Goal: Information Seeking & Learning: Learn about a topic

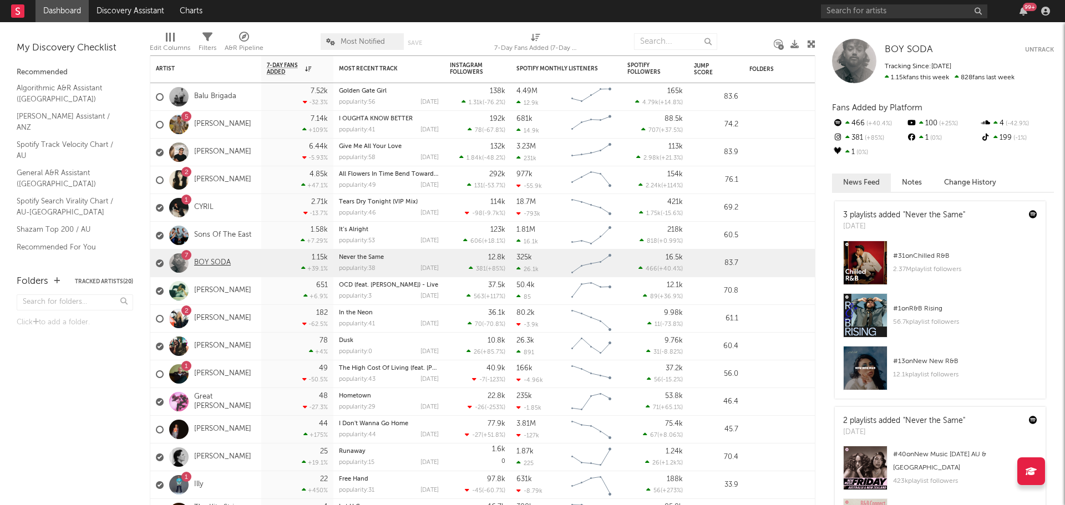
click at [216, 261] on link "BOY SODA" at bounding box center [212, 262] width 37 height 9
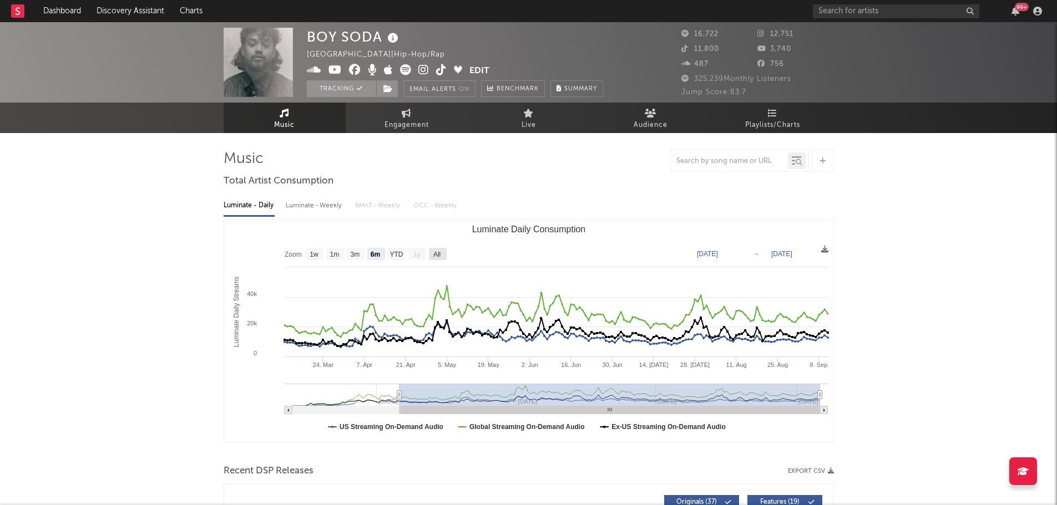
click at [438, 257] on text "All" at bounding box center [436, 255] width 7 height 8
select select "All"
type input "[DATE]"
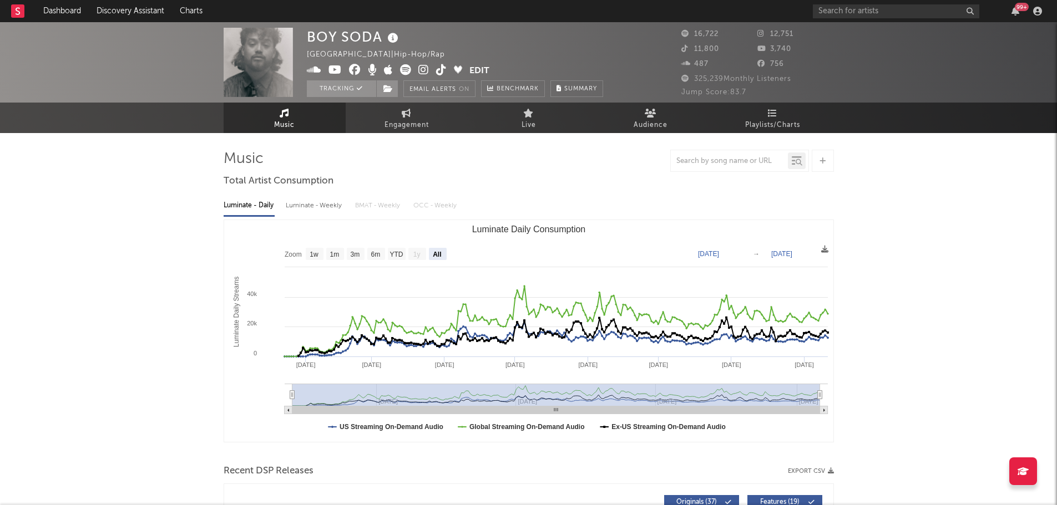
click at [651, 210] on div "Luminate - Daily Luminate - Weekly BMAT - Weekly OCC - Weekly" at bounding box center [529, 205] width 610 height 19
click at [419, 130] on span "Engagement" at bounding box center [406, 125] width 44 height 13
select select "1w"
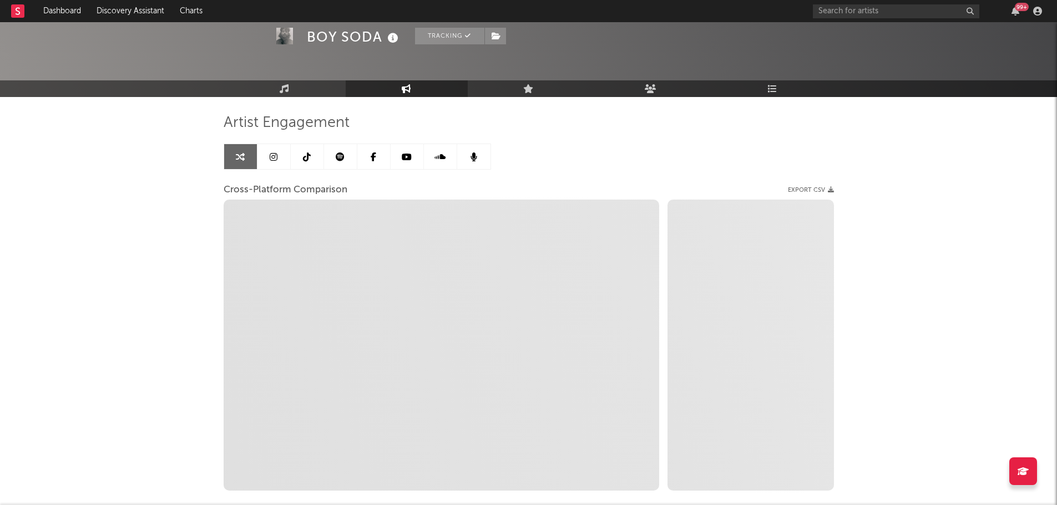
scroll to position [99, 0]
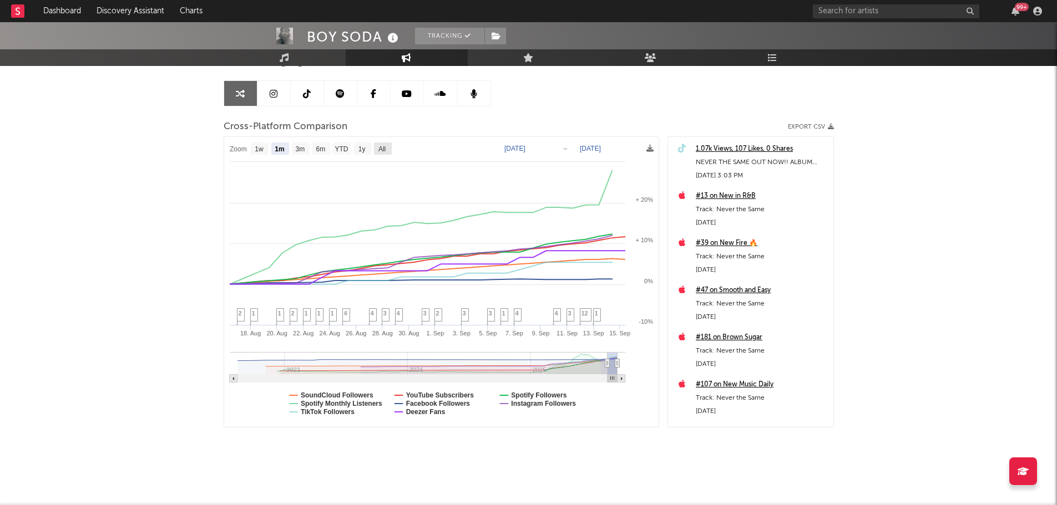
click at [378, 153] on text "All" at bounding box center [381, 149] width 7 height 8
select select "All"
type input "[DATE]"
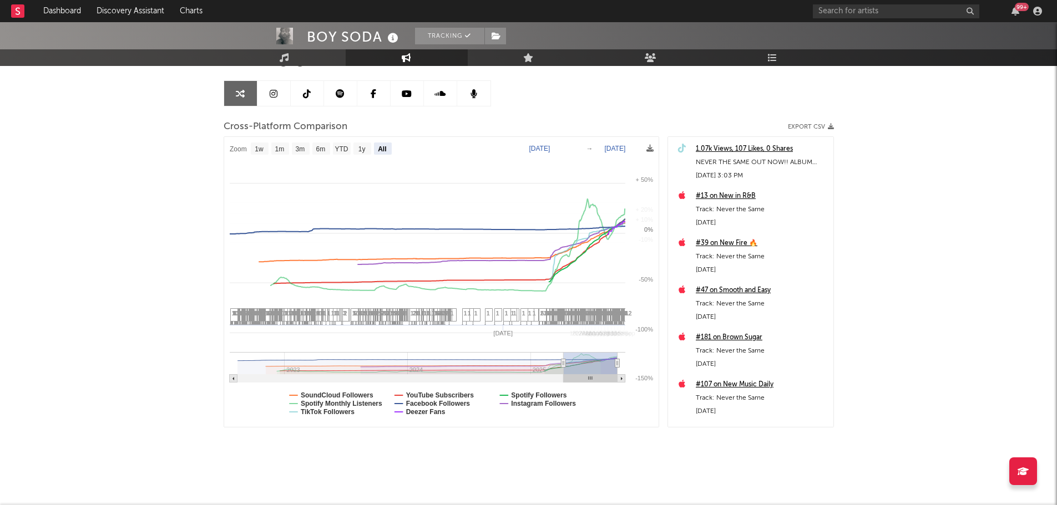
select select "All"
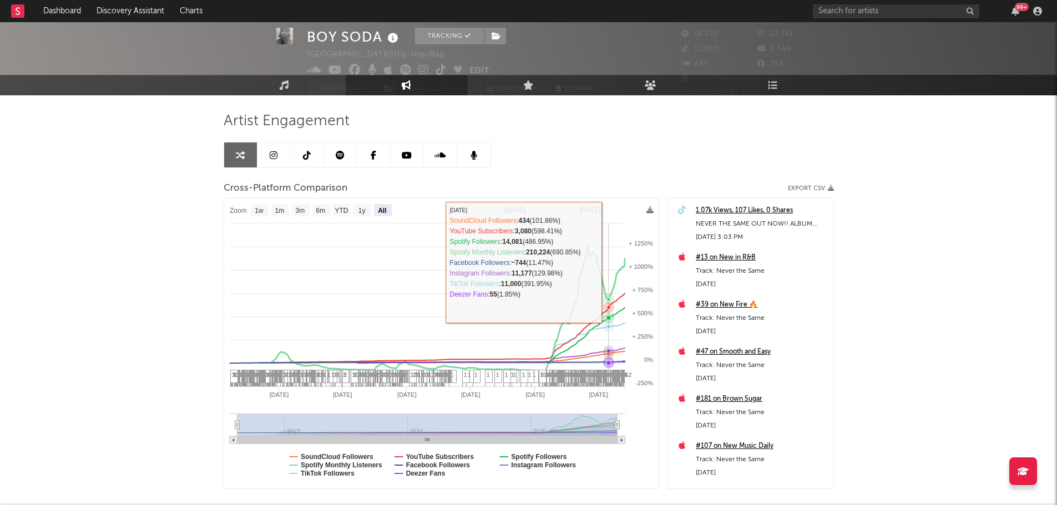
scroll to position [0, 0]
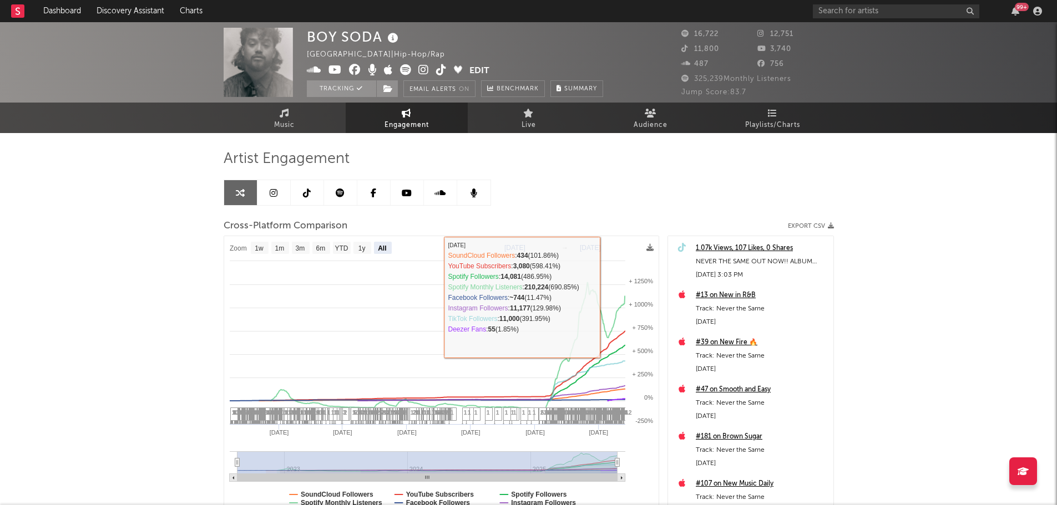
drag, startPoint x: 755, startPoint y: 126, endPoint x: 744, endPoint y: 137, distance: 15.7
click at [755, 126] on span "Playlists/Charts" at bounding box center [772, 125] width 55 height 13
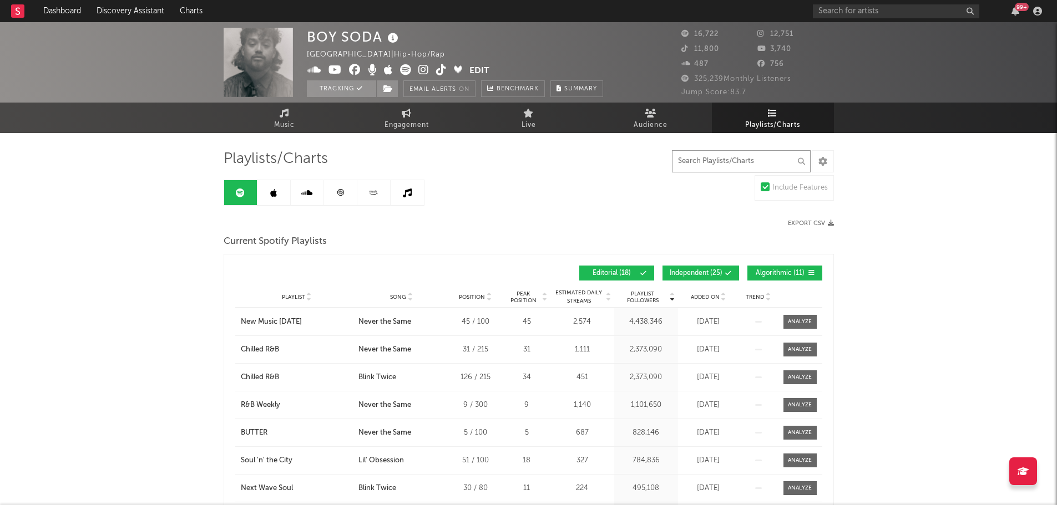
click at [758, 165] on input "text" at bounding box center [741, 161] width 139 height 22
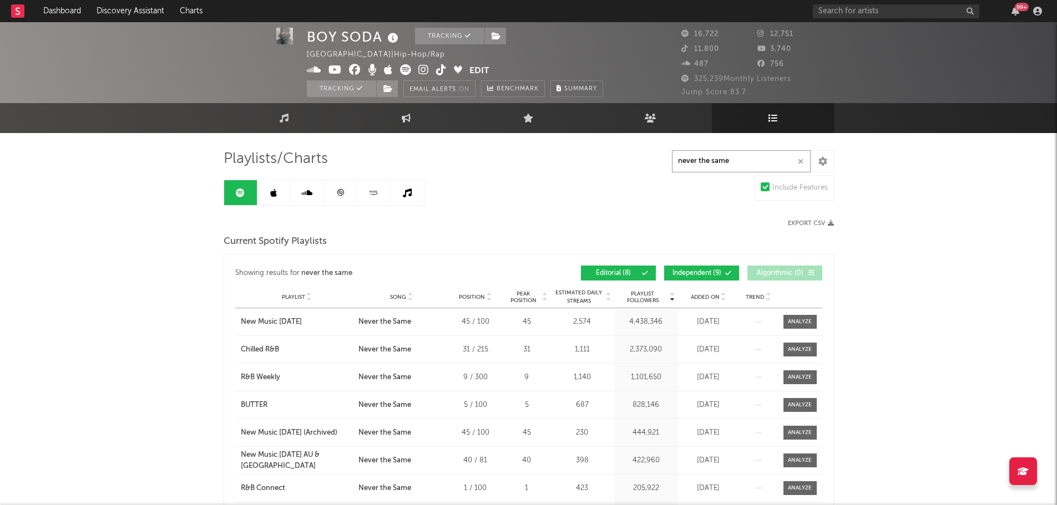
scroll to position [55, 0]
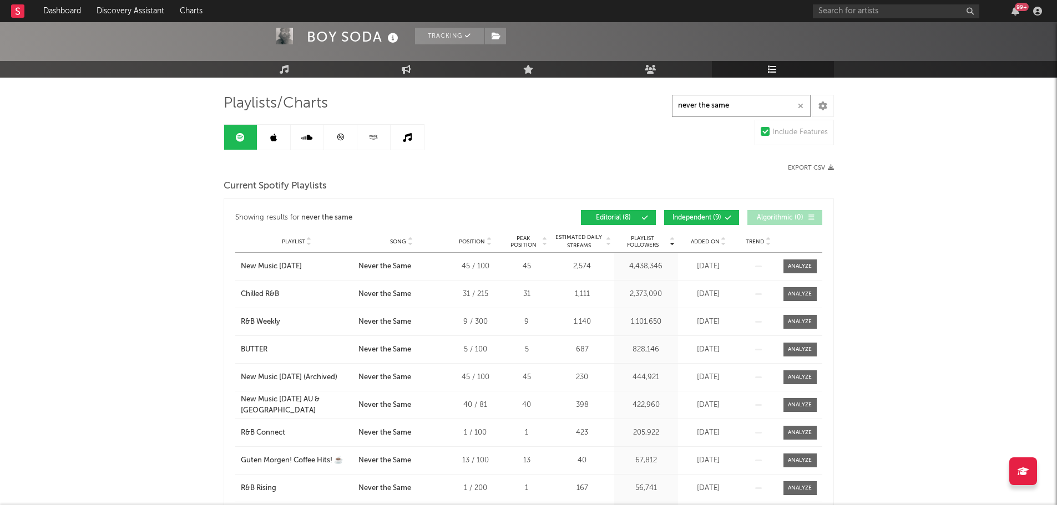
type input "never the same"
click at [286, 378] on div "New Music [DATE] (Archived)" at bounding box center [289, 377] width 97 height 11
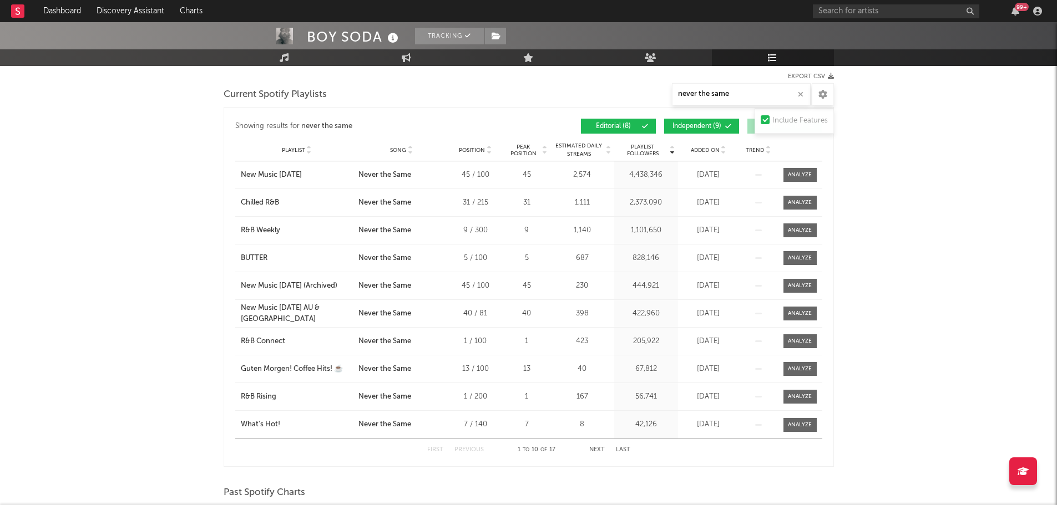
scroll to position [166, 0]
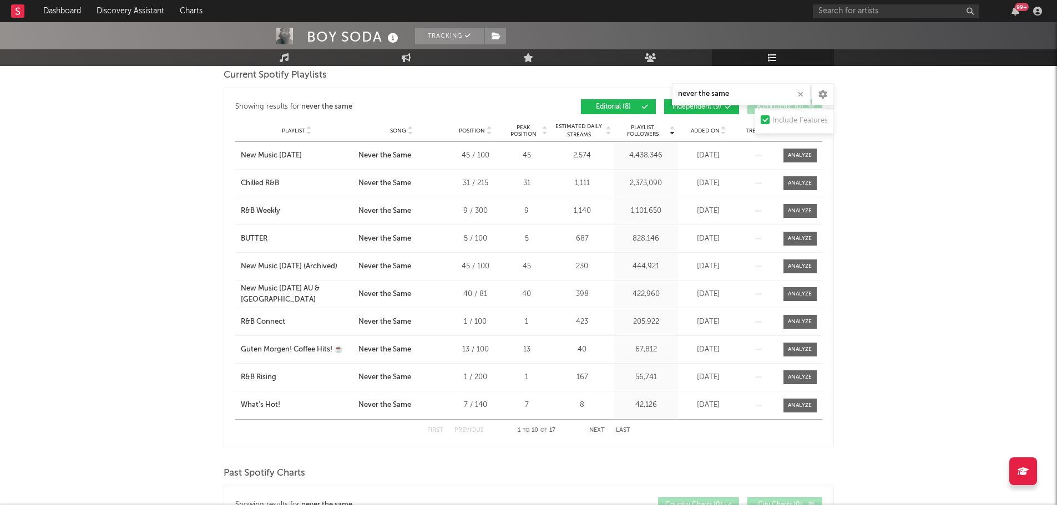
click at [598, 431] on button "Next" at bounding box center [597, 431] width 16 height 6
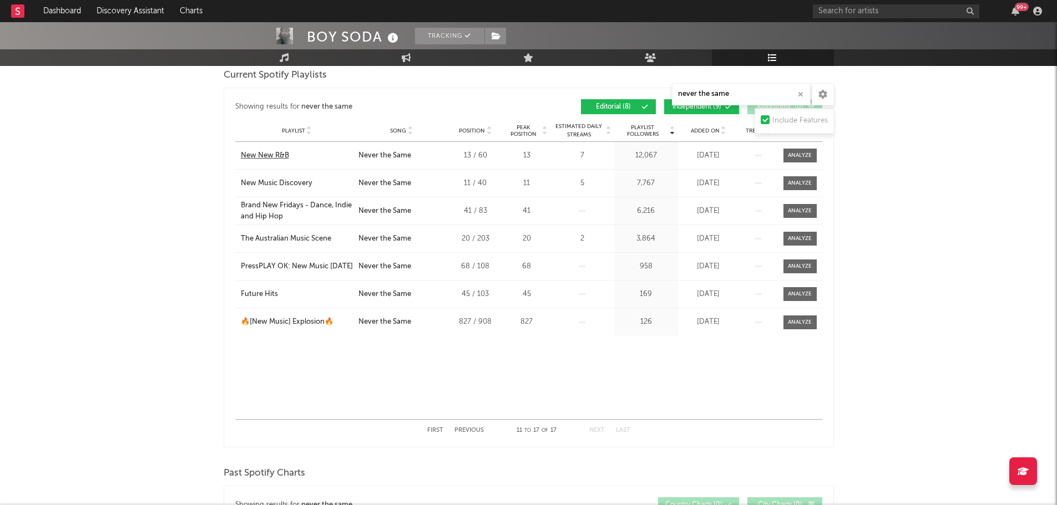
click at [277, 159] on div "New New R&B" at bounding box center [265, 155] width 48 height 11
click at [272, 185] on div "New Music Discovery" at bounding box center [277, 183] width 72 height 11
click at [474, 431] on button "Previous" at bounding box center [468, 431] width 29 height 6
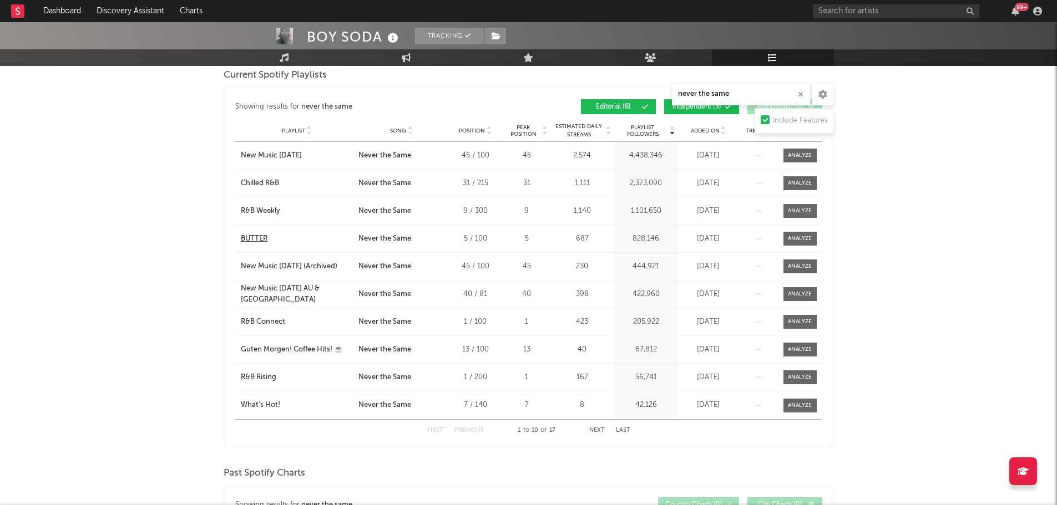
click at [262, 240] on div "BUTTER" at bounding box center [254, 238] width 27 height 11
click at [597, 434] on div "First Previous 1 to 10 of 17 Next Last" at bounding box center [528, 431] width 203 height 22
click at [597, 430] on button "Next" at bounding box center [597, 431] width 16 height 6
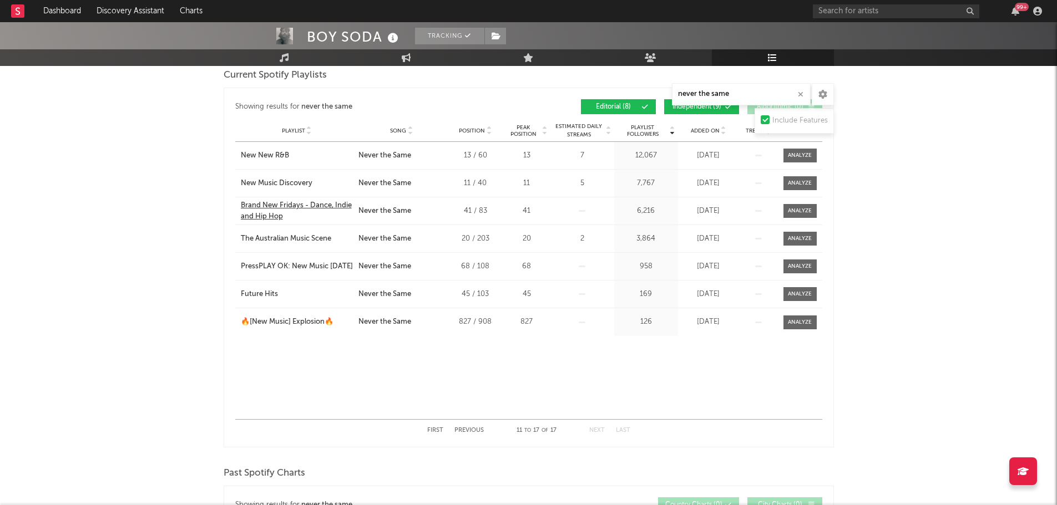
click at [317, 205] on div "Brand New Fridays - Dance, Indie and Hip Hop" at bounding box center [297, 211] width 112 height 22
click at [296, 236] on div "The Australian Music Scene" at bounding box center [286, 238] width 90 height 11
click at [285, 261] on div "PressPLAY OK: New Music [DATE]" at bounding box center [297, 266] width 112 height 11
click at [261, 293] on div "Future Hits" at bounding box center [259, 294] width 37 height 11
click at [273, 320] on div "🔥[New Music] Explosion🔥" at bounding box center [287, 322] width 93 height 11
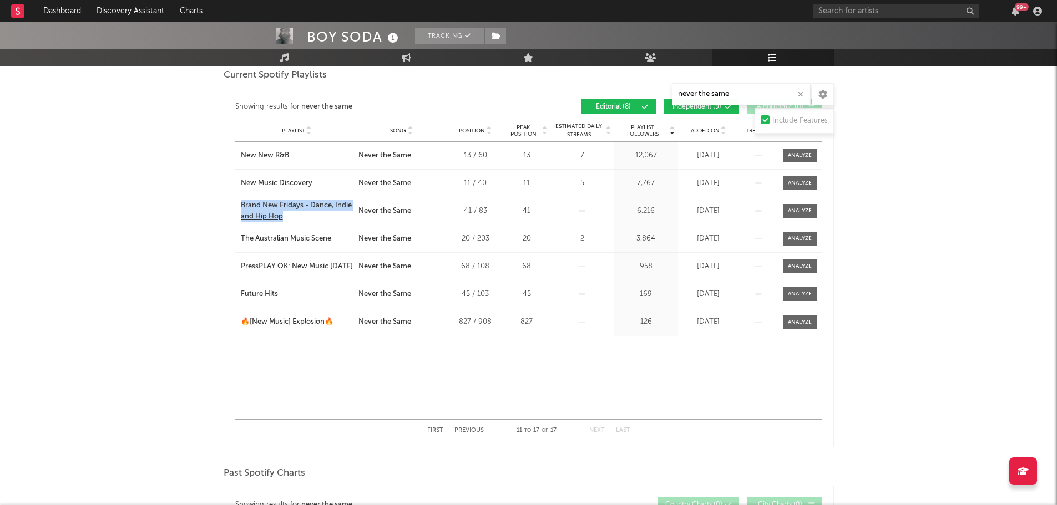
copy div "Brand New Fridays - Dance, Indie and Hip Hop"
drag, startPoint x: 238, startPoint y: 203, endPoint x: 296, endPoint y: 217, distance: 60.0
click at [296, 217] on div "Playlist Brand New Fridays - Dance, Indie and Hip Hop" at bounding box center [295, 211] width 120 height 22
click at [471, 435] on div "First Previous 11 to 17 of 17 Next Last" at bounding box center [528, 431] width 203 height 22
click at [471, 431] on button "Previous" at bounding box center [468, 431] width 29 height 6
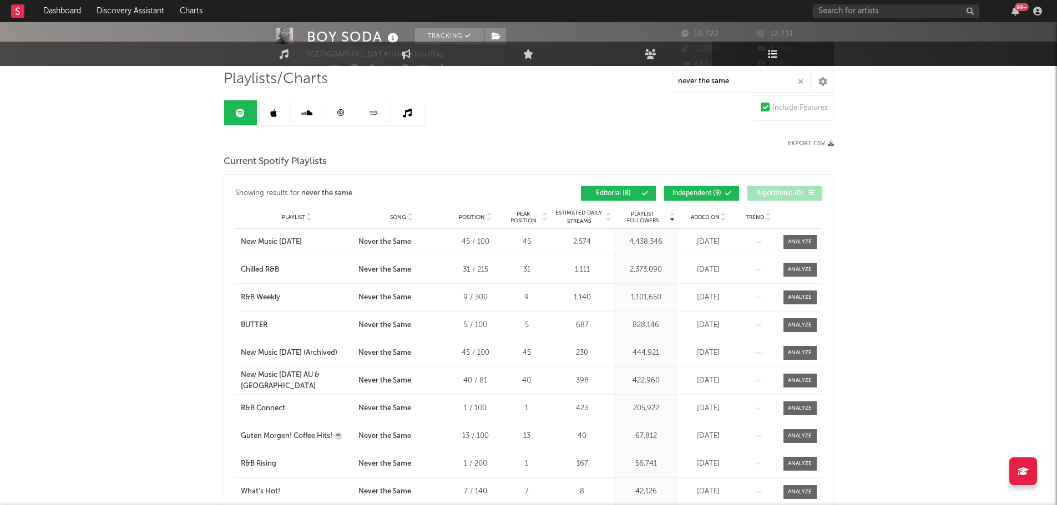
scroll to position [0, 0]
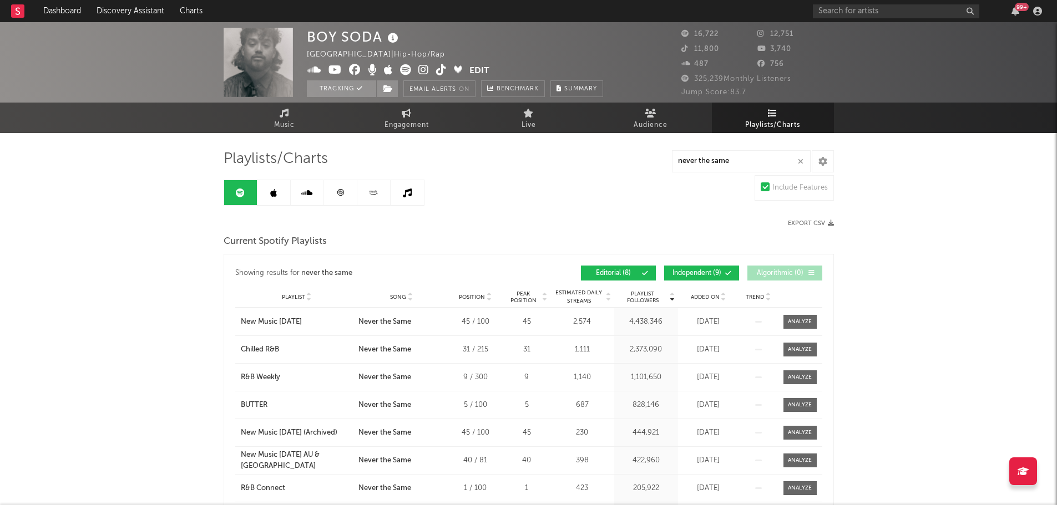
click at [283, 197] on link at bounding box center [273, 192] width 33 height 25
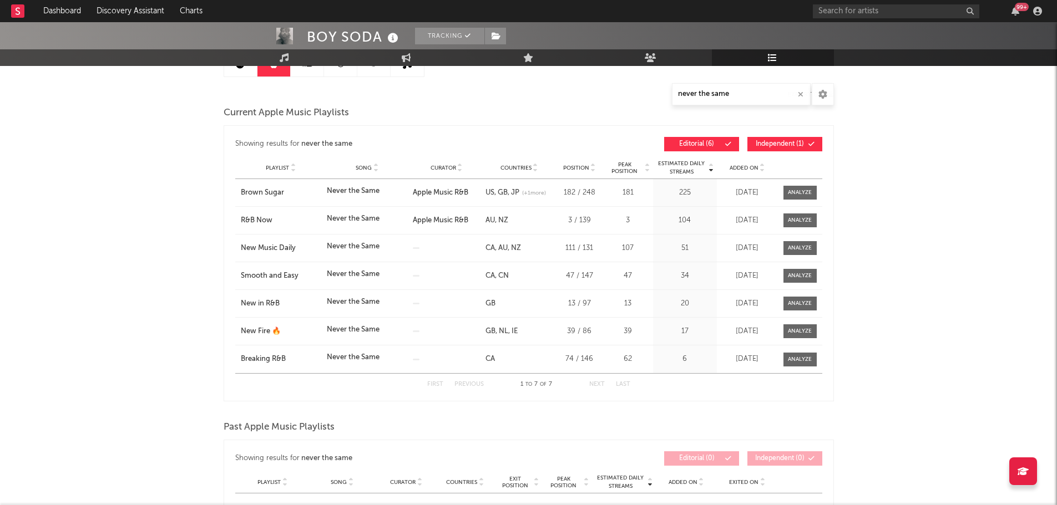
scroll to position [111, 0]
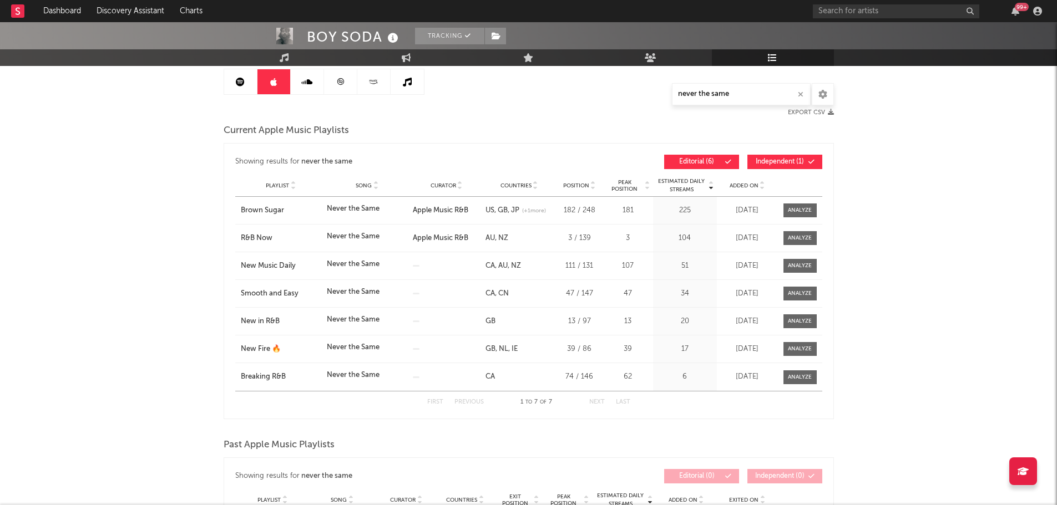
click at [316, 92] on link at bounding box center [307, 81] width 33 height 25
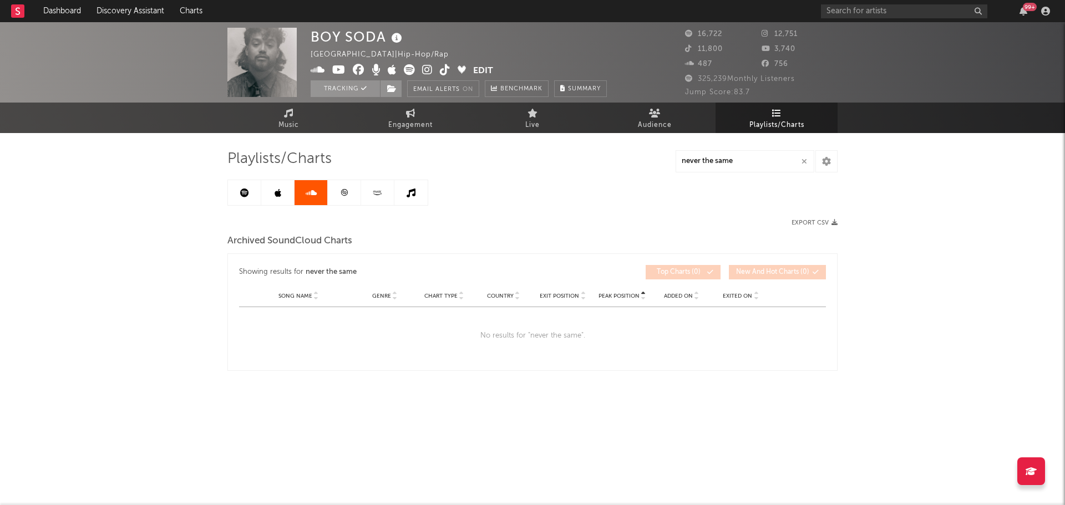
click at [347, 204] on link at bounding box center [344, 192] width 33 height 25
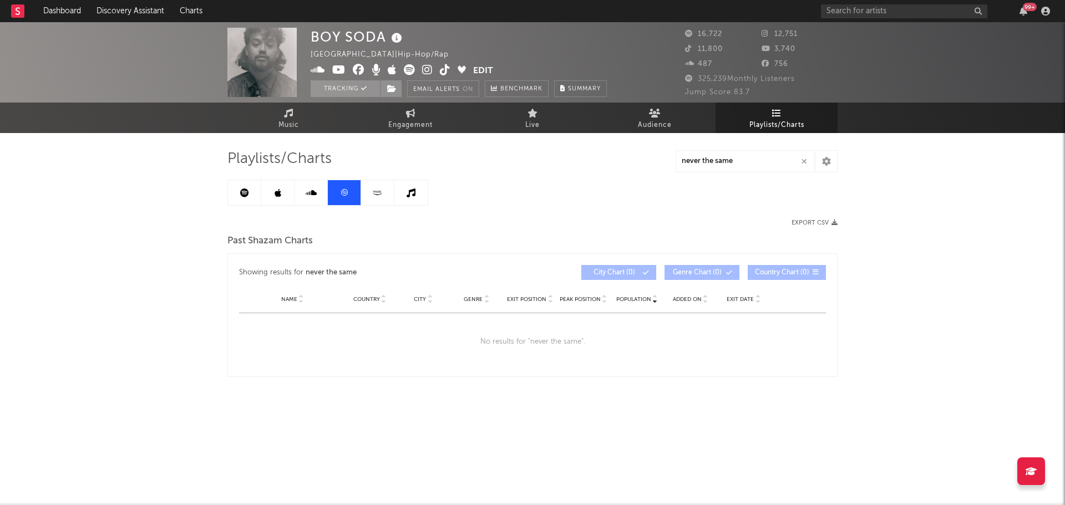
click at [379, 204] on link at bounding box center [377, 192] width 33 height 25
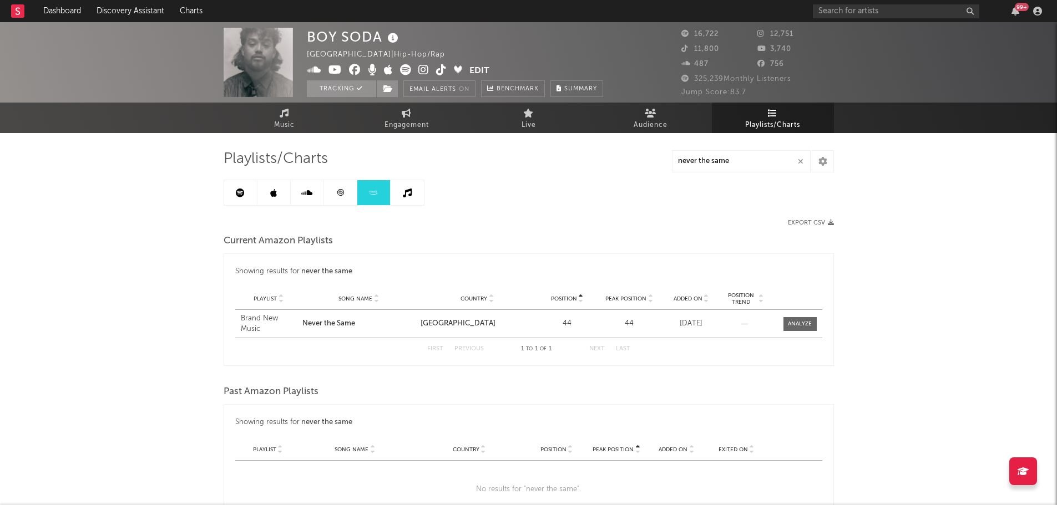
click at [413, 201] on link at bounding box center [406, 192] width 33 height 25
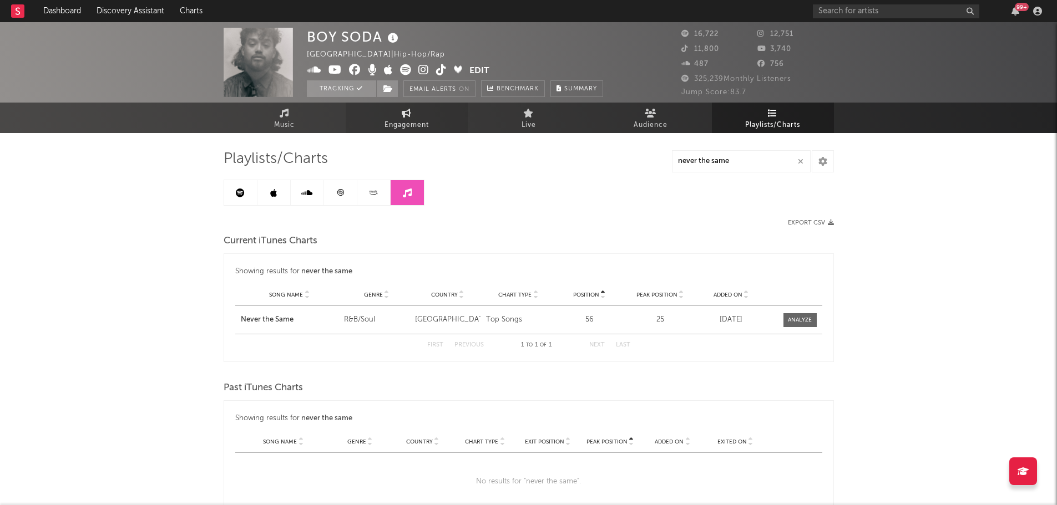
click at [407, 129] on span "Engagement" at bounding box center [406, 125] width 44 height 13
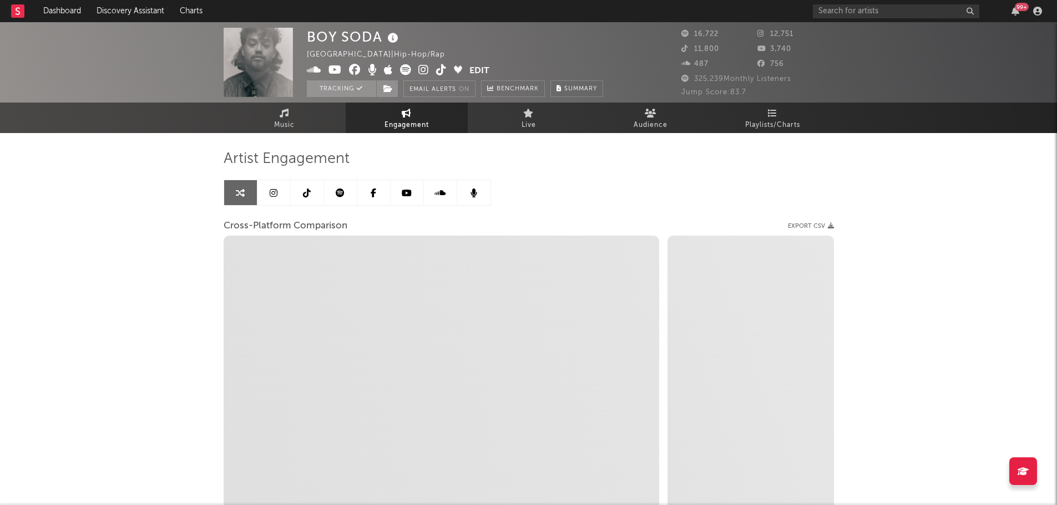
select select "1w"
select select "1m"
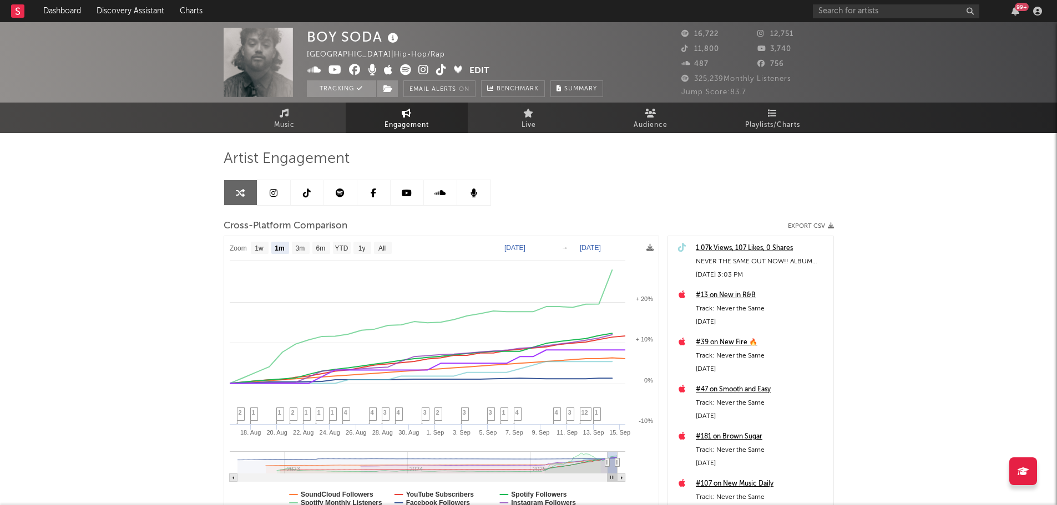
click at [886, 298] on div "BOY SODA Australia | Hip-Hop/Rap Edit Tracking Email Alerts On Benchmark Summar…" at bounding box center [528, 313] width 1057 height 582
